Goal: Register for event/course

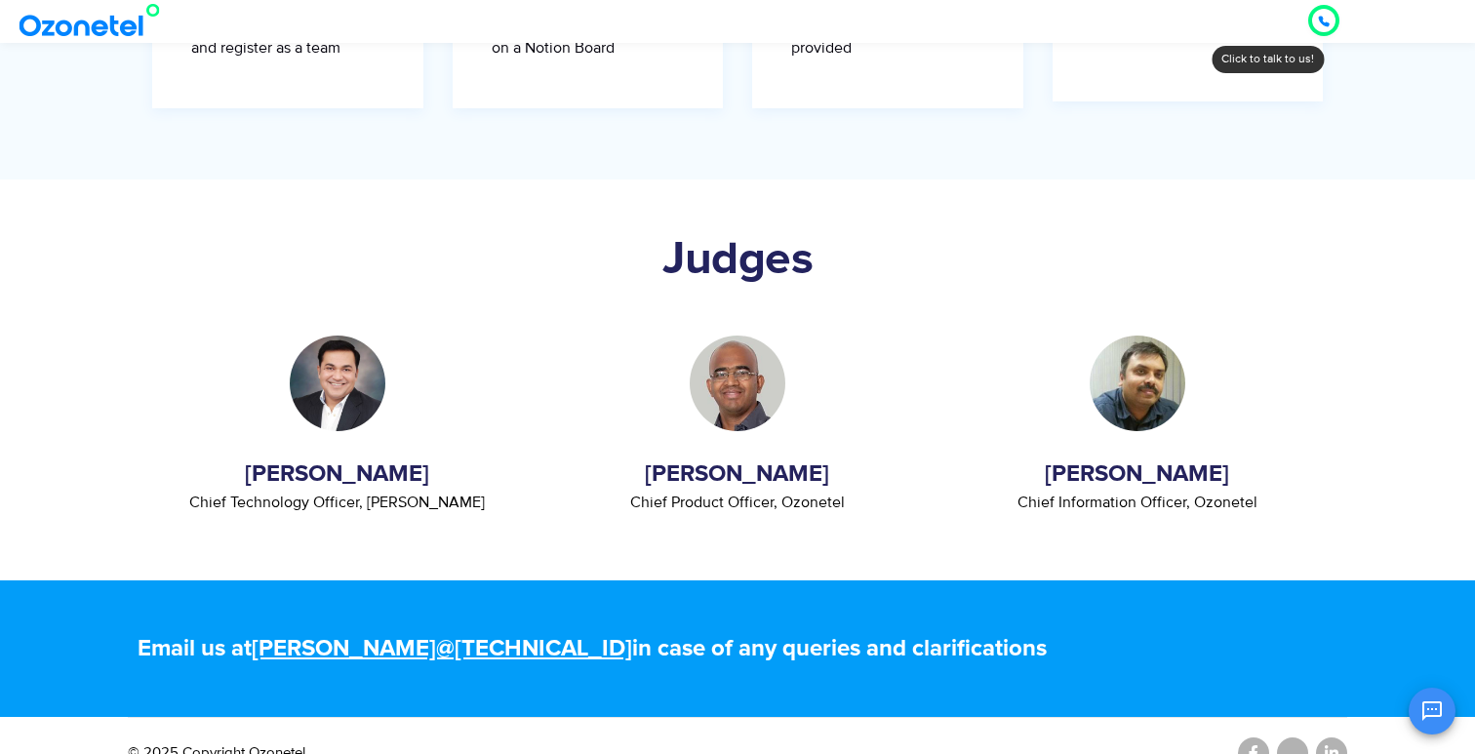
scroll to position [4318, 0]
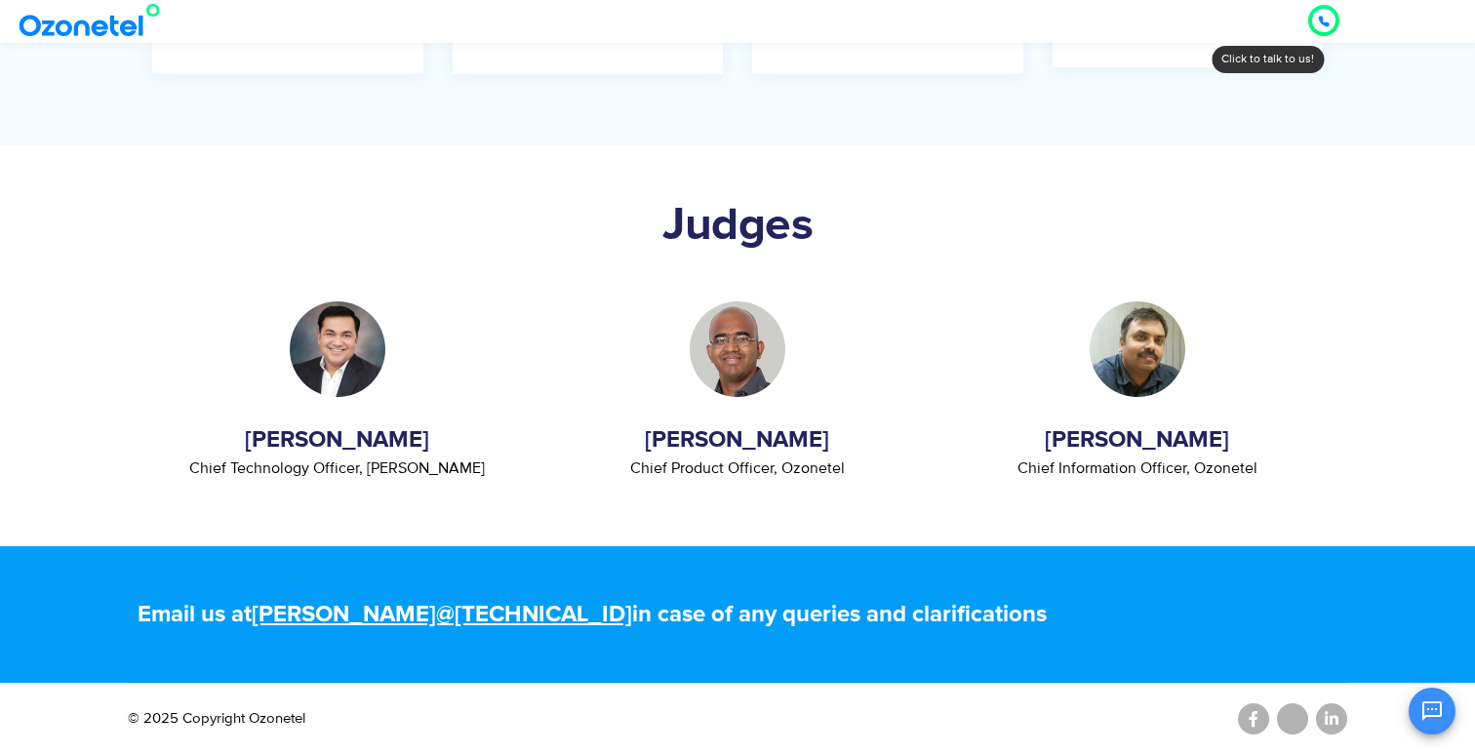
click at [518, 612] on h5 "Email us at [PERSON_NAME]@[TECHNICAL_ID] in case of any queries and clarificati…" at bounding box center [738, 614] width 1200 height 23
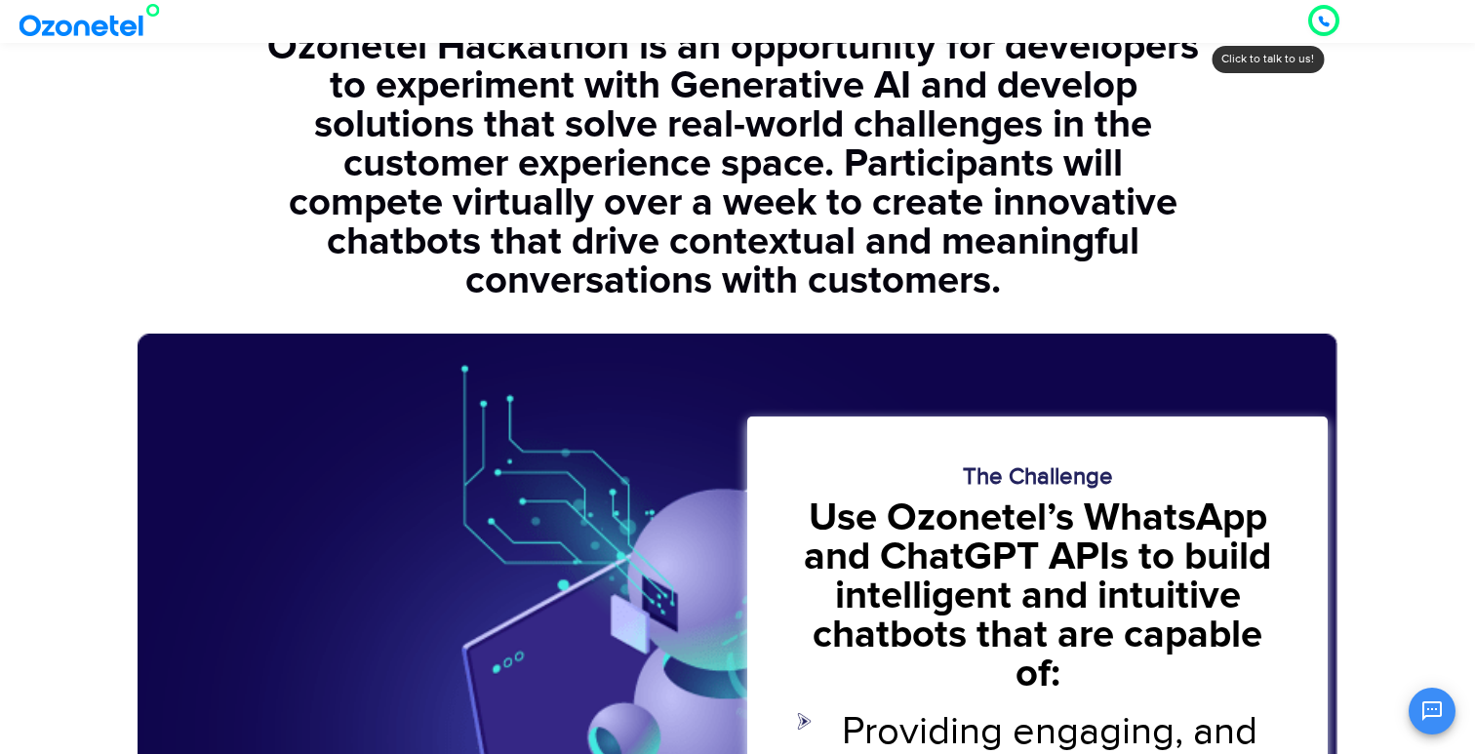
scroll to position [0, 0]
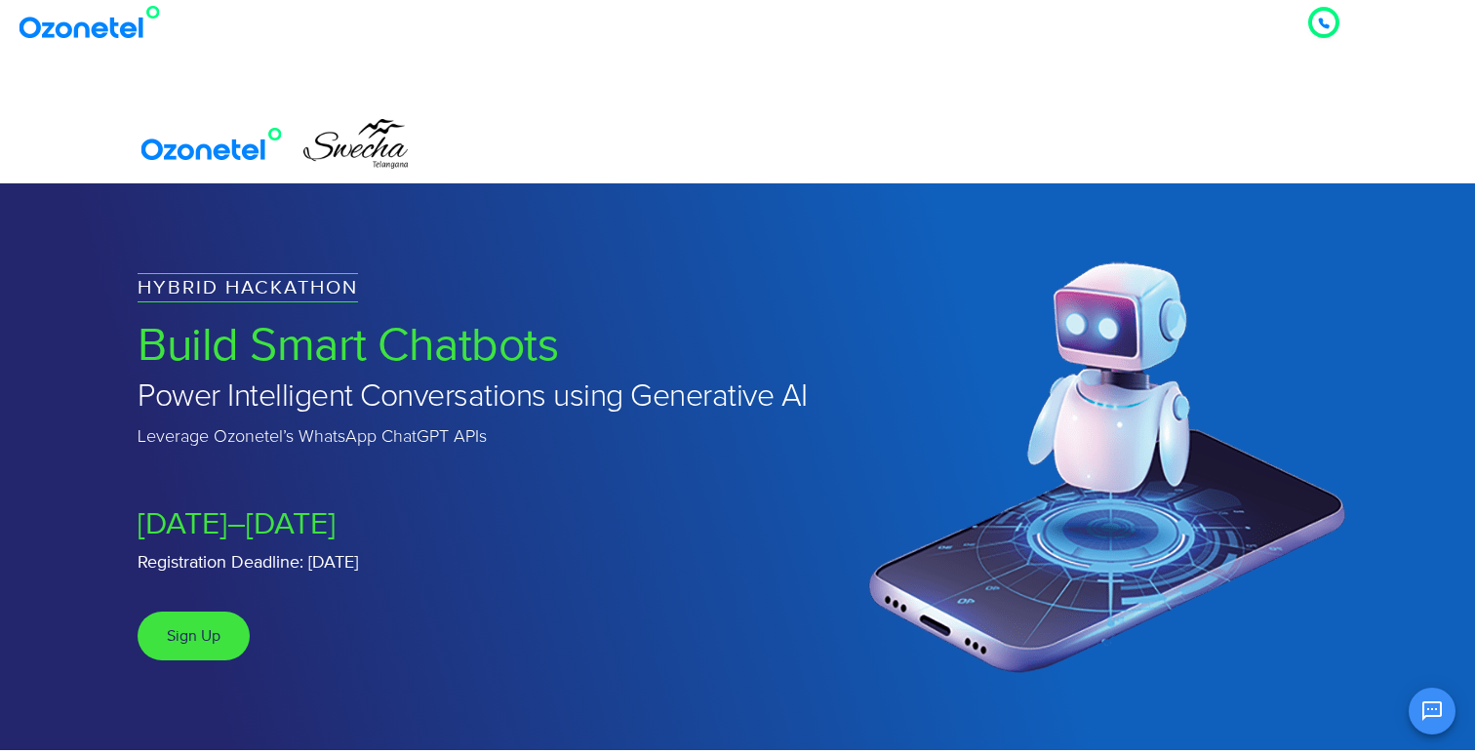
click at [618, 602] on div "HYBRID HACKATHON Build Smart Chatbots Power Intelligent Conversations using Gen…" at bounding box center [524, 466] width 793 height 407
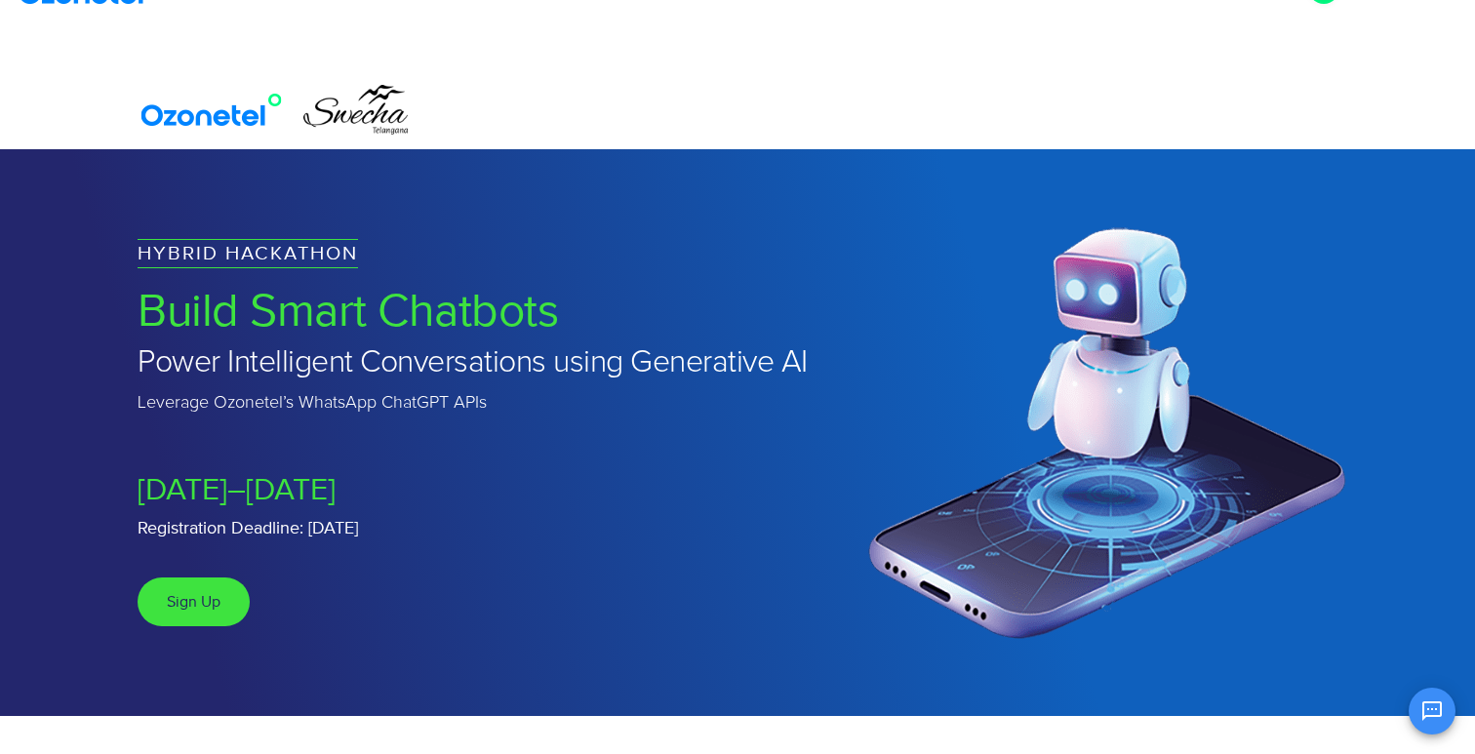
scroll to position [74, 0]
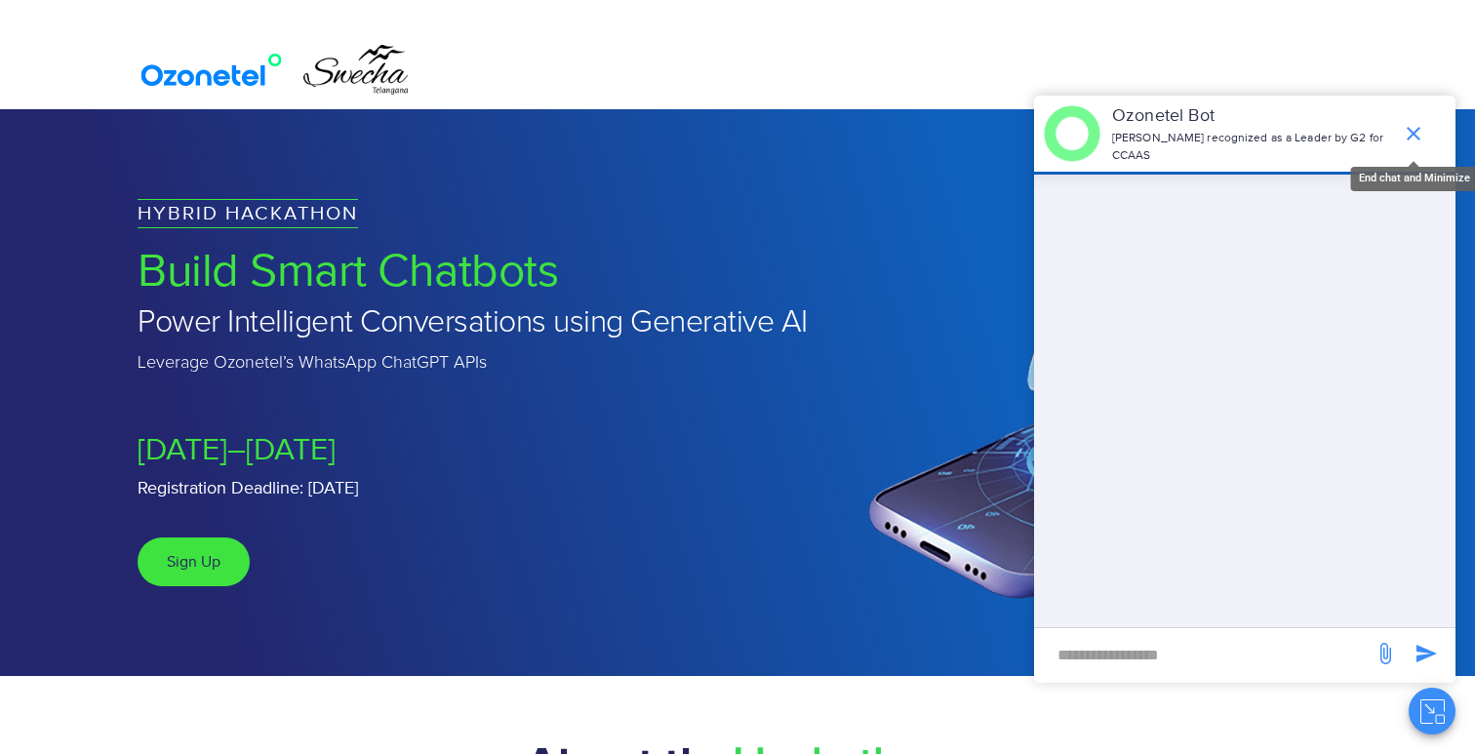
click at [1414, 135] on icon "end chat or minimize" at bounding box center [1414, 134] width 14 height 14
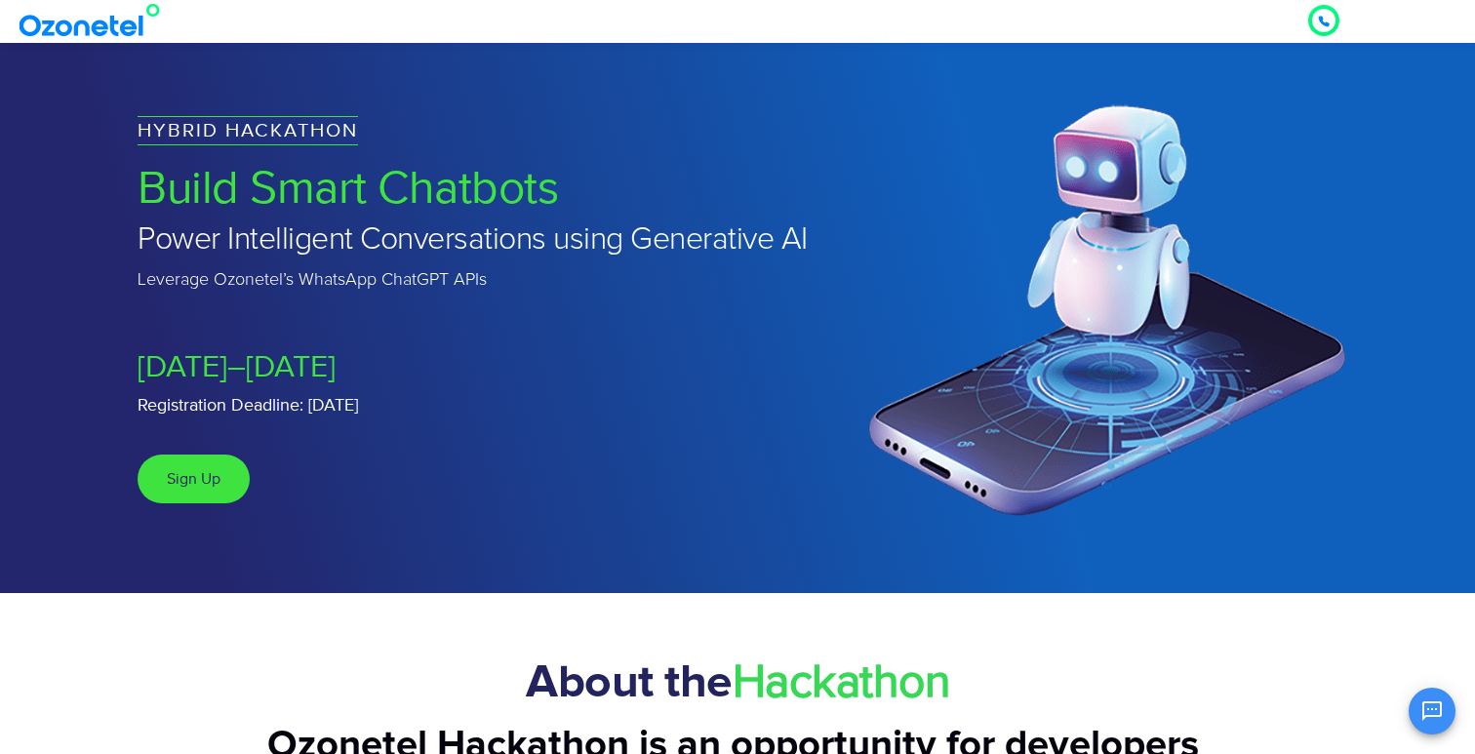
scroll to position [0, 0]
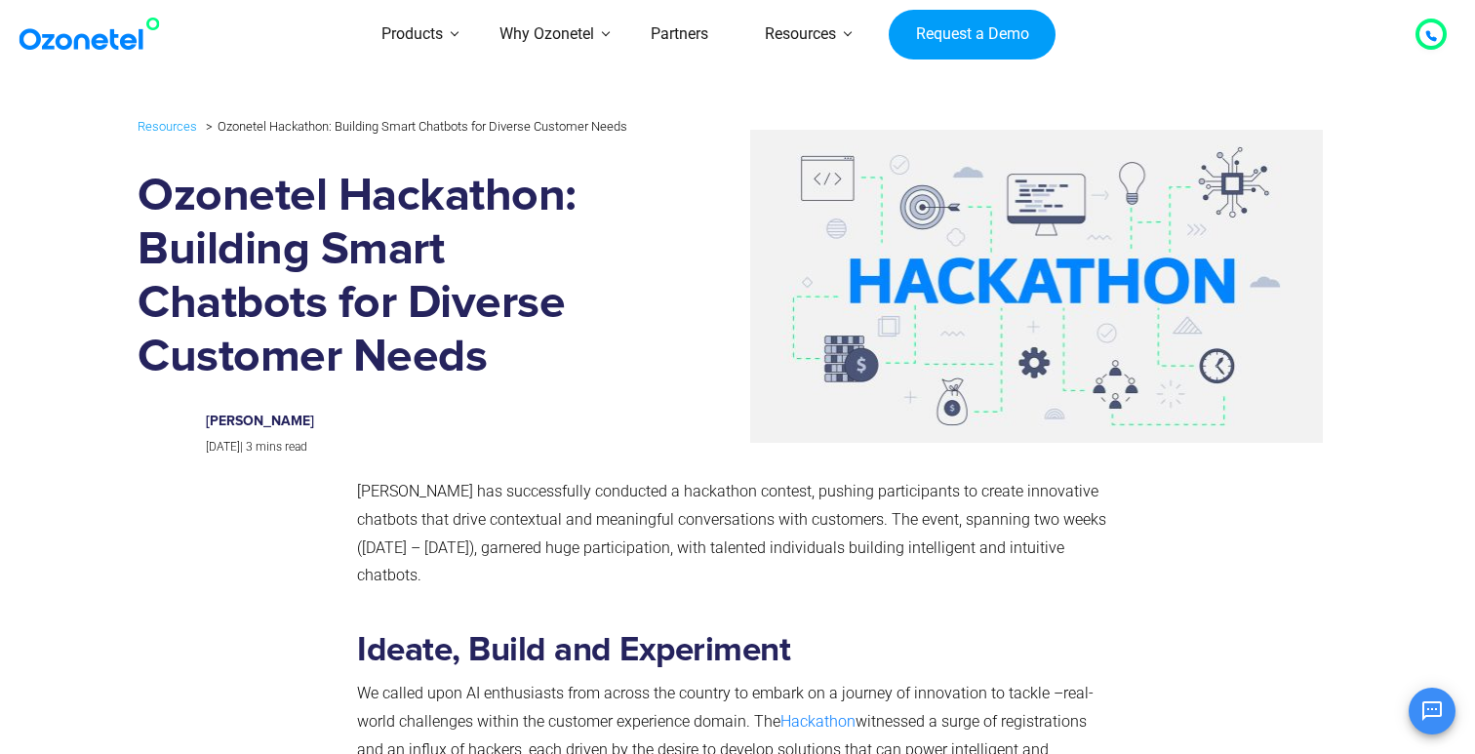
click at [195, 616] on div at bounding box center [237, 759] width 219 height 287
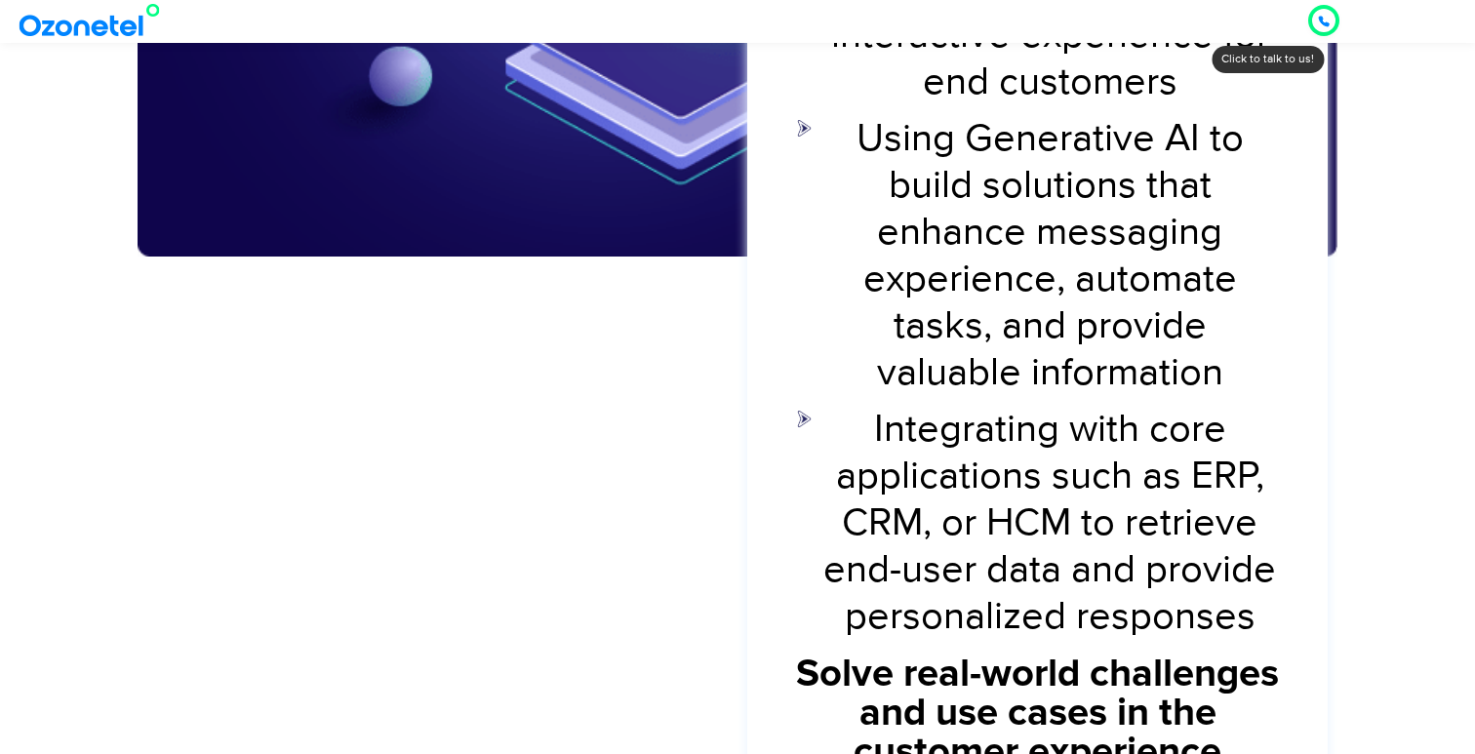
scroll to position [1796, 0]
